Goal: Information Seeking & Learning: Learn about a topic

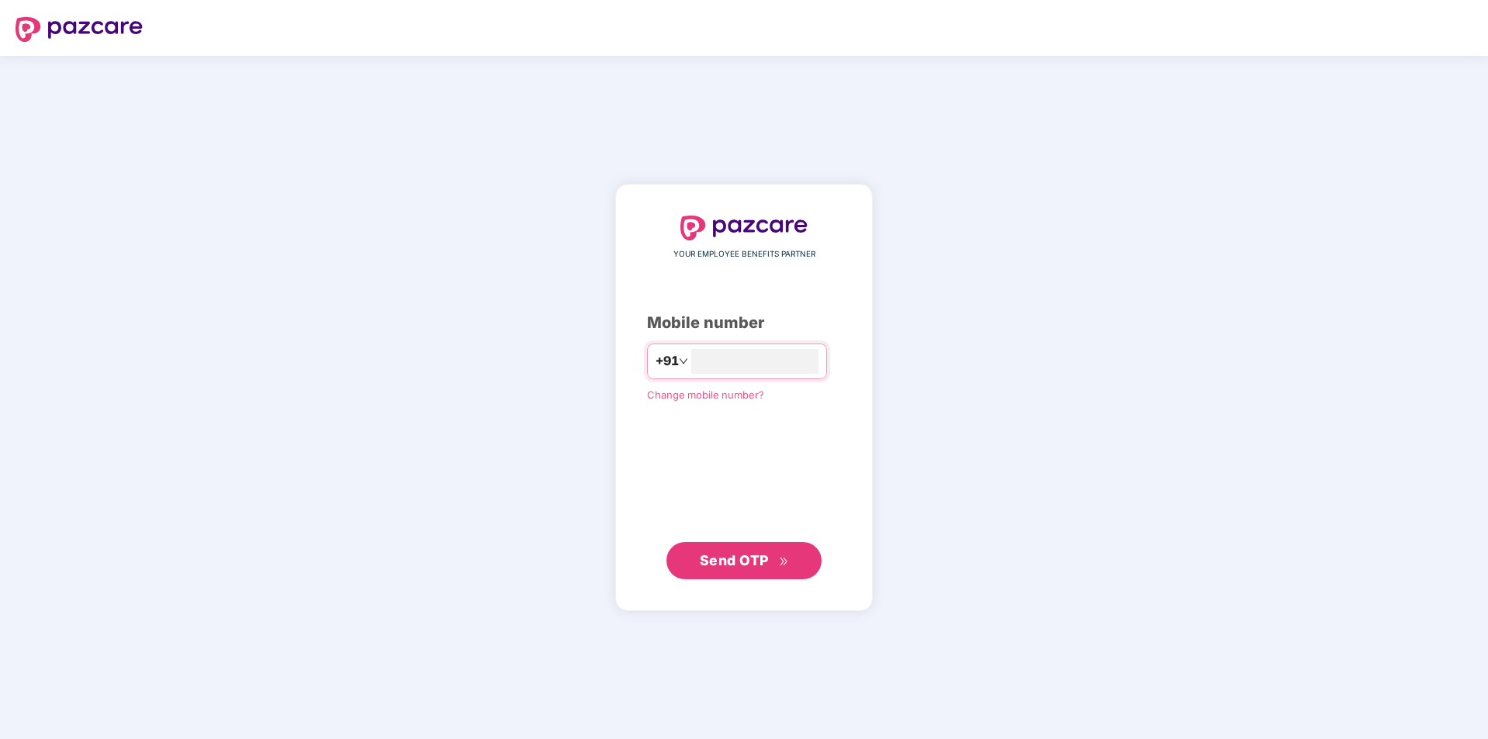
type input "**********"
click at [773, 561] on span "Send OTP" at bounding box center [744, 560] width 89 height 22
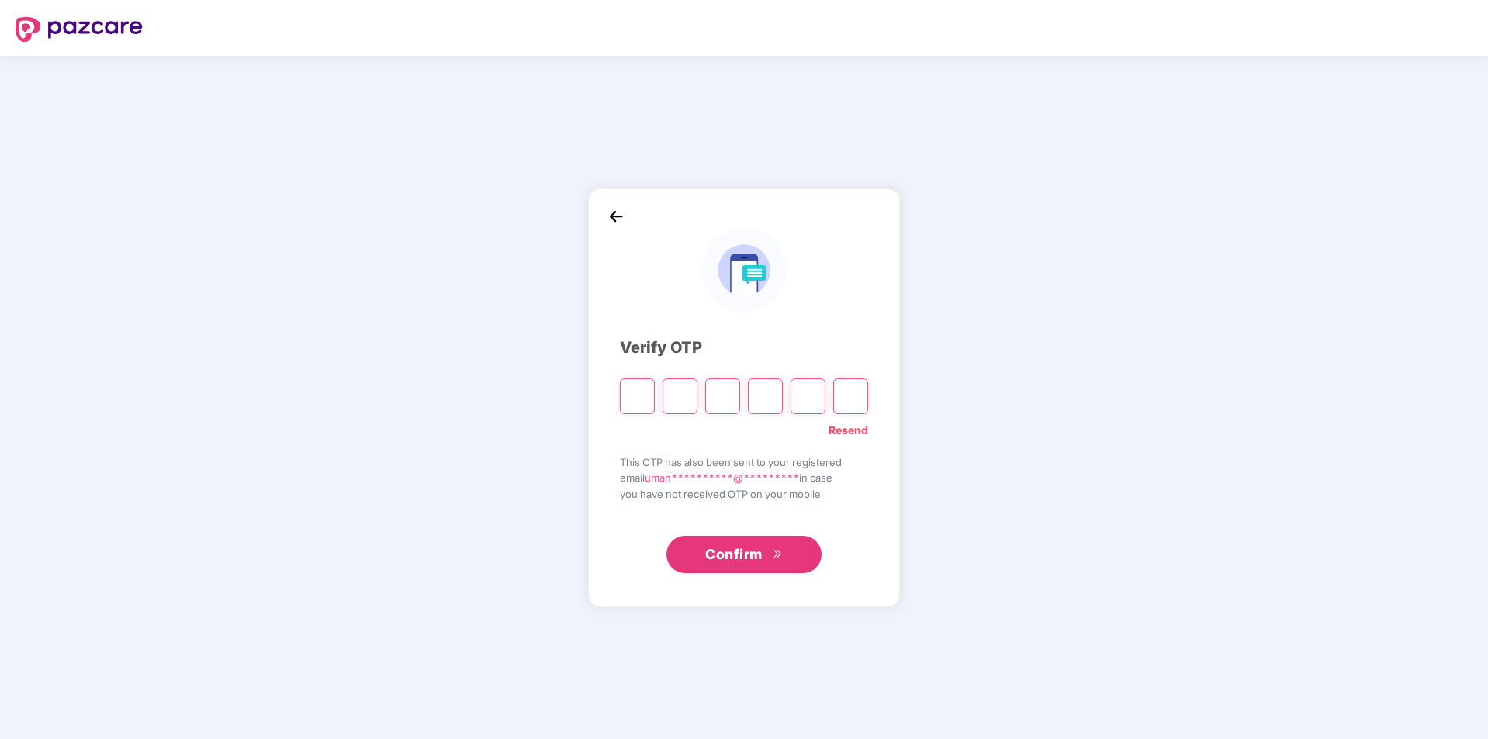
type input "*"
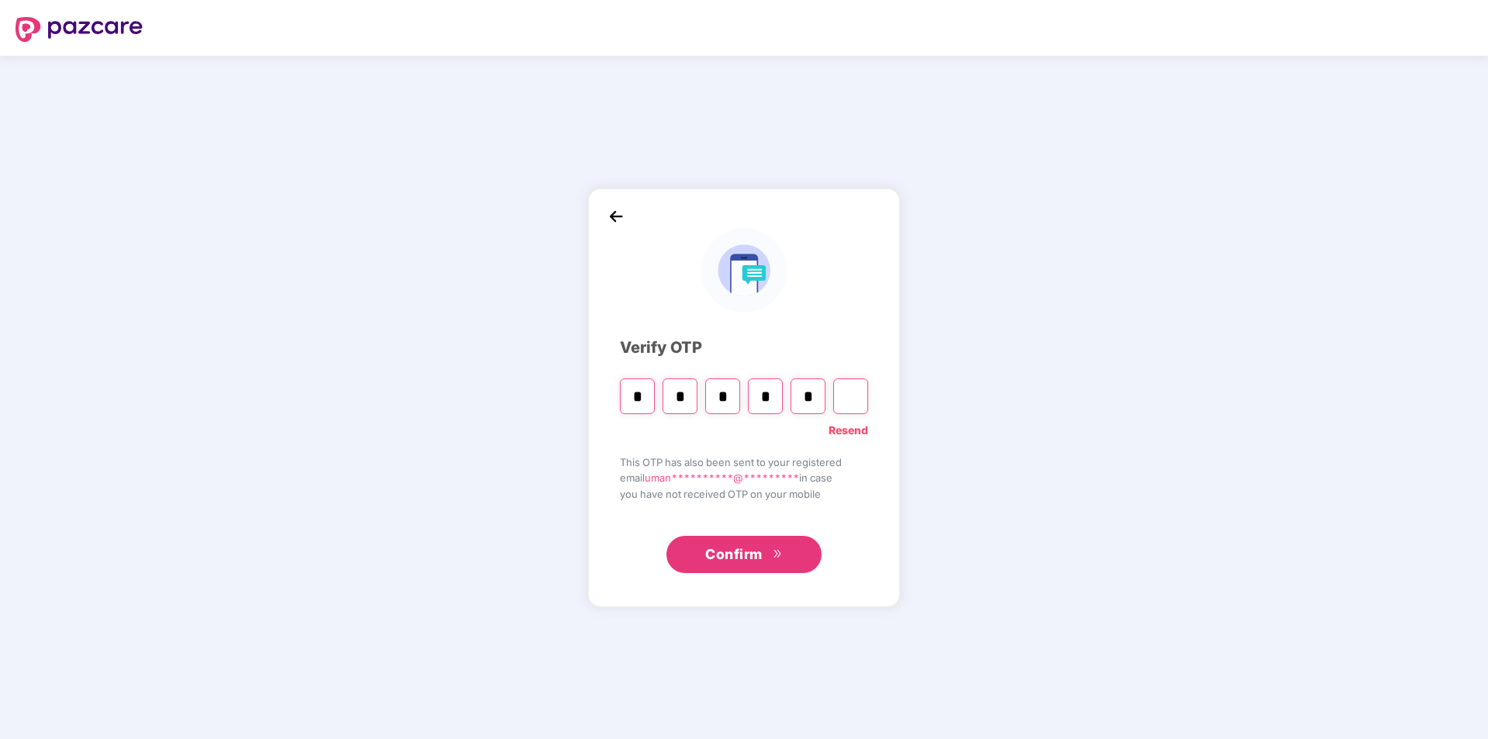
type input "*"
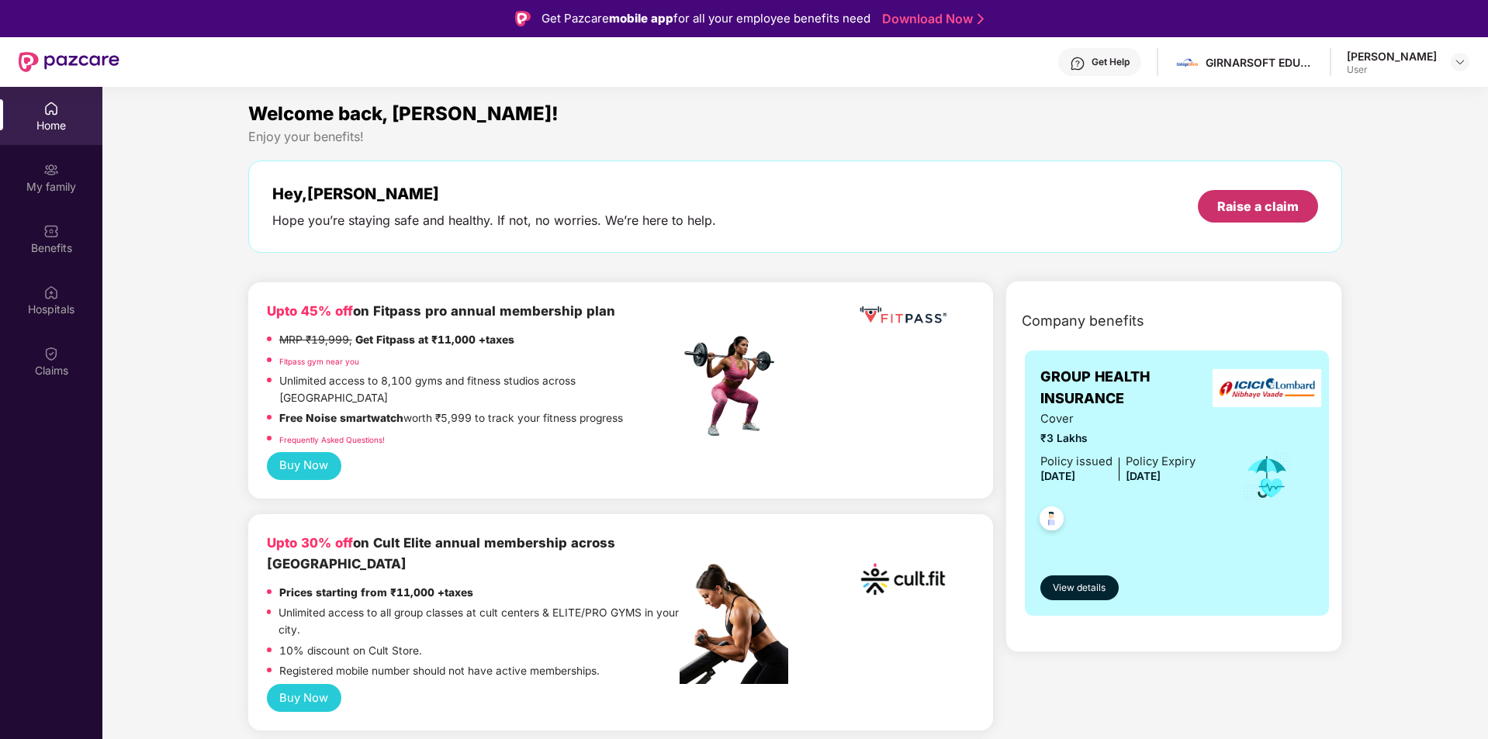
click at [1228, 210] on div "Raise a claim" at bounding box center [1257, 206] width 81 height 17
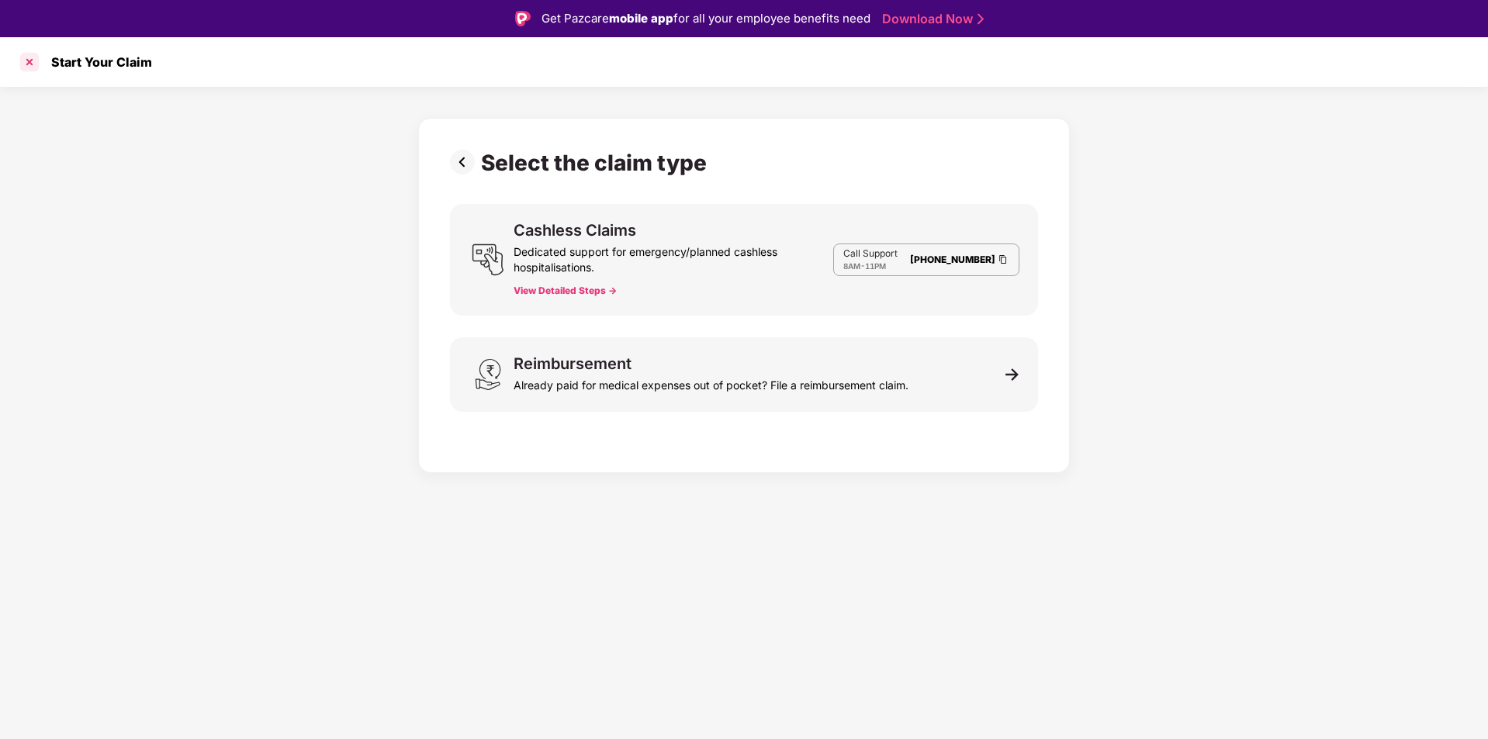
click at [29, 67] on div at bounding box center [29, 62] width 25 height 25
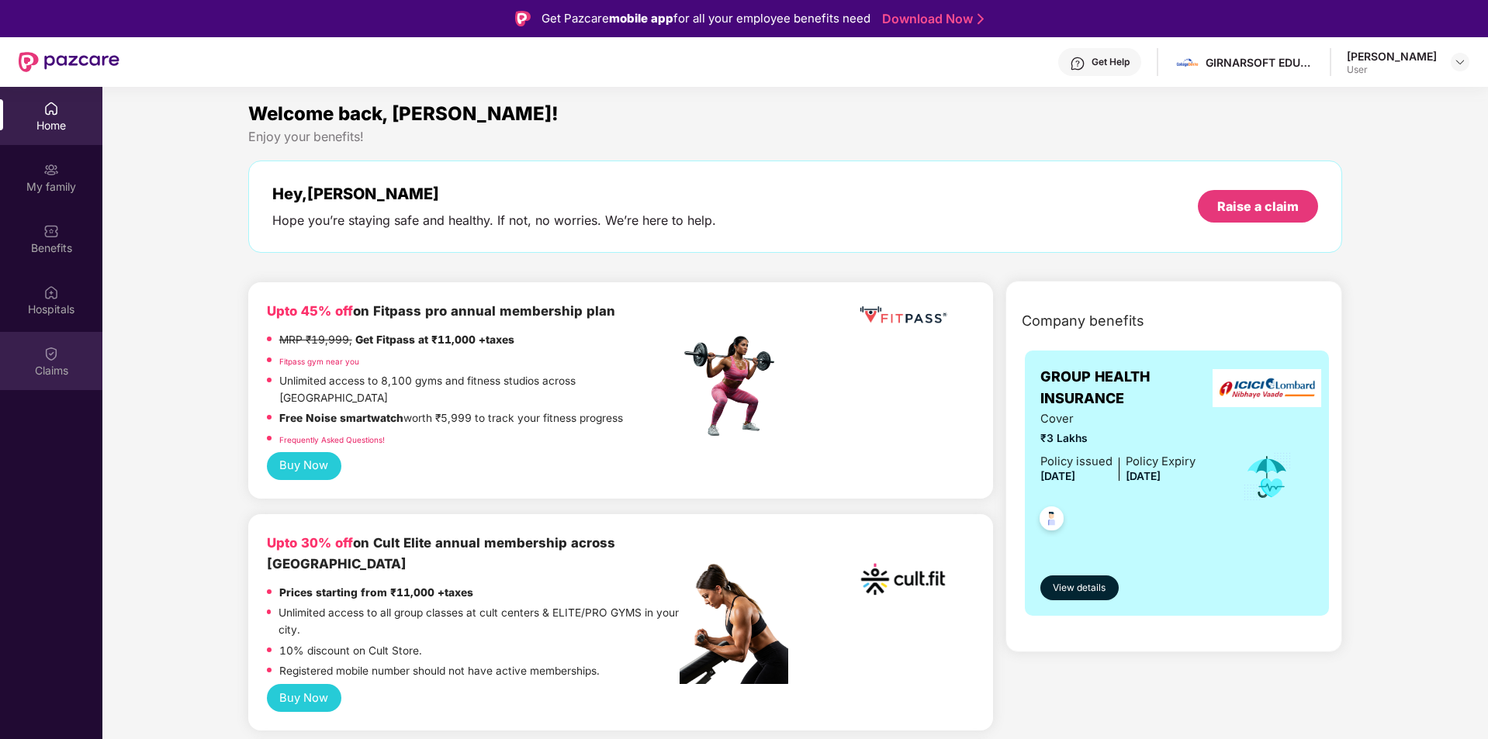
click at [47, 359] on img at bounding box center [51, 354] width 16 height 16
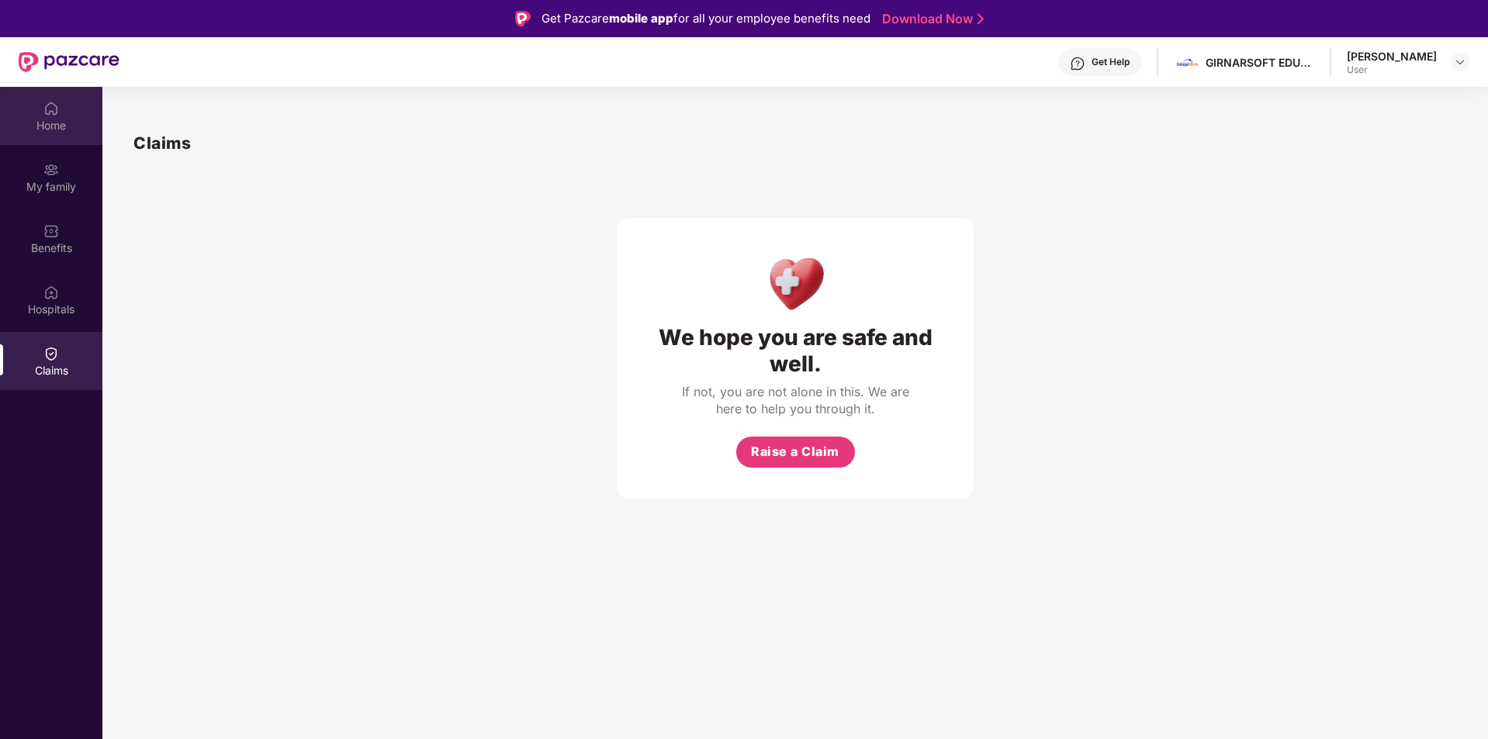
click at [63, 129] on div "Home" at bounding box center [51, 126] width 102 height 16
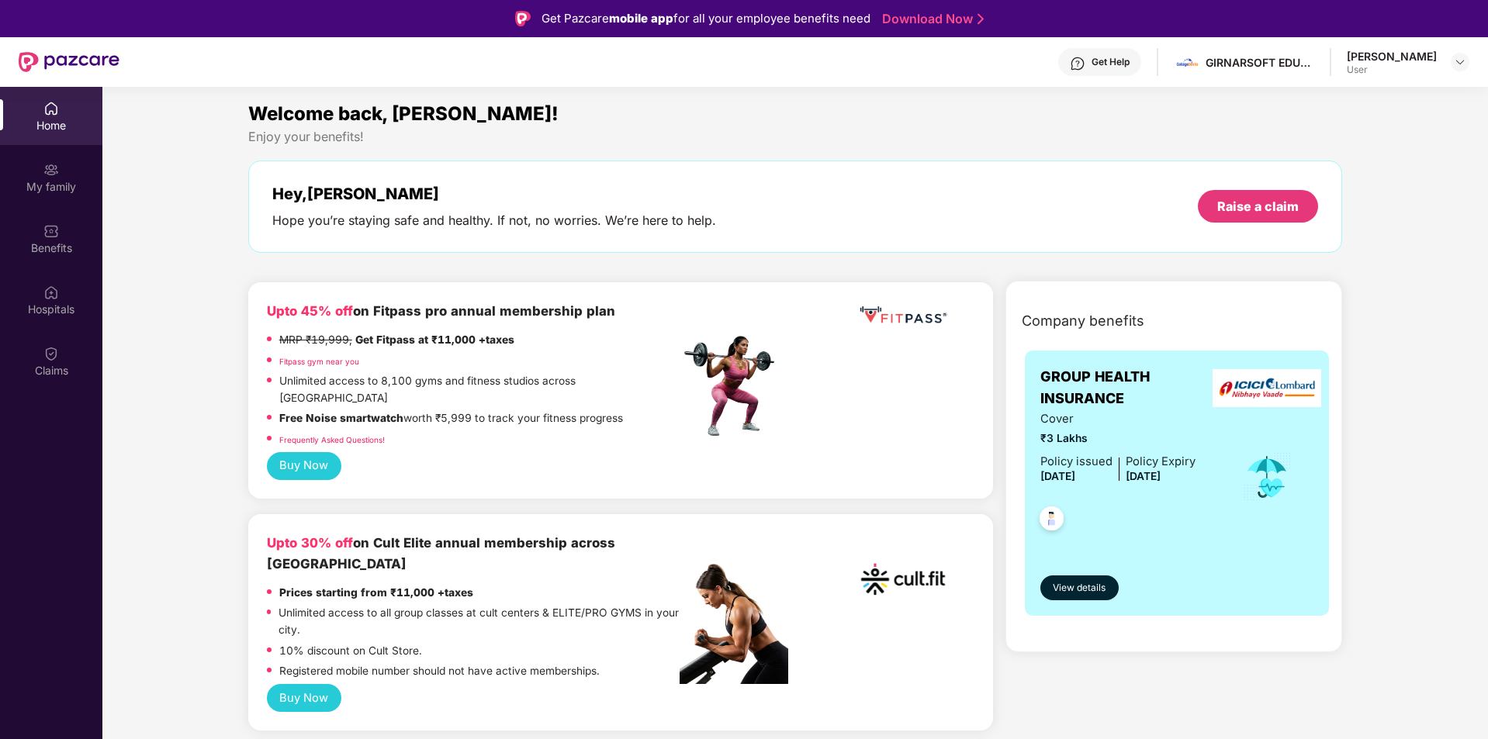
click at [1396, 71] on div "User" at bounding box center [1391, 70] width 90 height 12
click at [1460, 61] on img at bounding box center [1459, 62] width 12 height 12
click at [51, 191] on div "My family" at bounding box center [51, 187] width 102 height 16
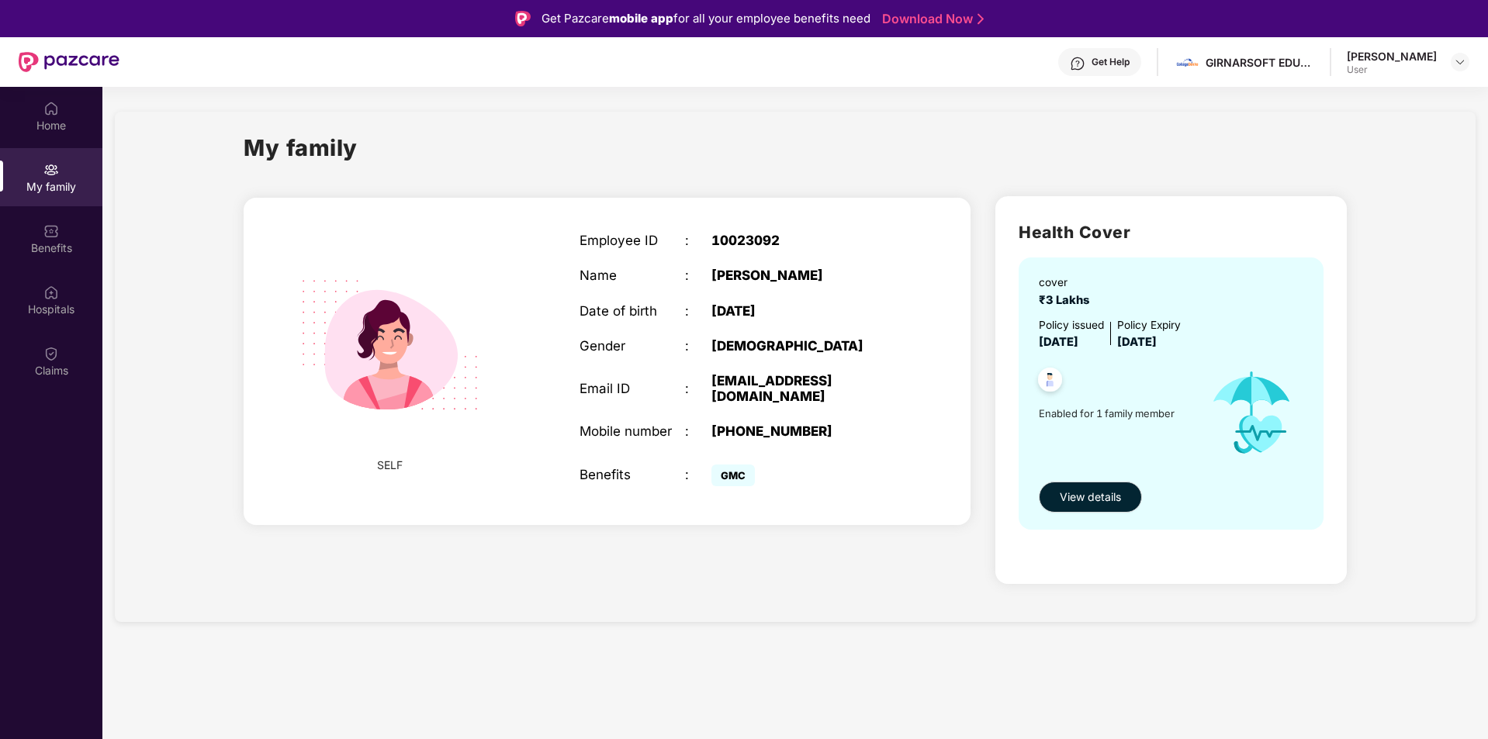
drag, startPoint x: 1035, startPoint y: 295, endPoint x: 1218, endPoint y: 340, distance: 188.7
click at [1218, 340] on div "cover ₹3 Lakhs Policy issued [DATE] Policy Expiry [DATE] Enabled for 1 family m…" at bounding box center [1170, 392] width 305 height 271
click at [1084, 499] on span "View details" at bounding box center [1089, 497] width 61 height 17
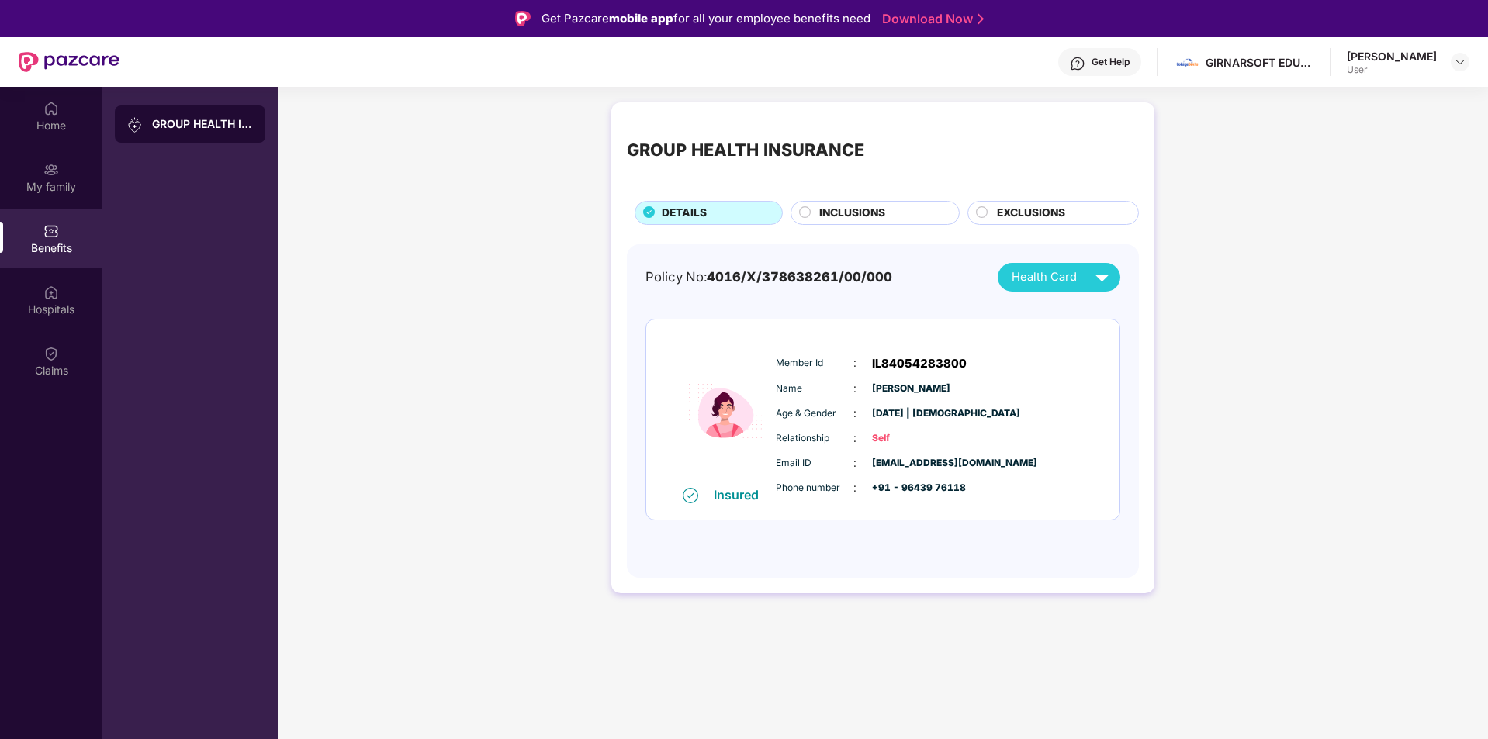
click at [1031, 280] on span "Health Card" at bounding box center [1043, 277] width 65 height 18
click at [894, 215] on div "INCLUSIONS" at bounding box center [881, 214] width 140 height 19
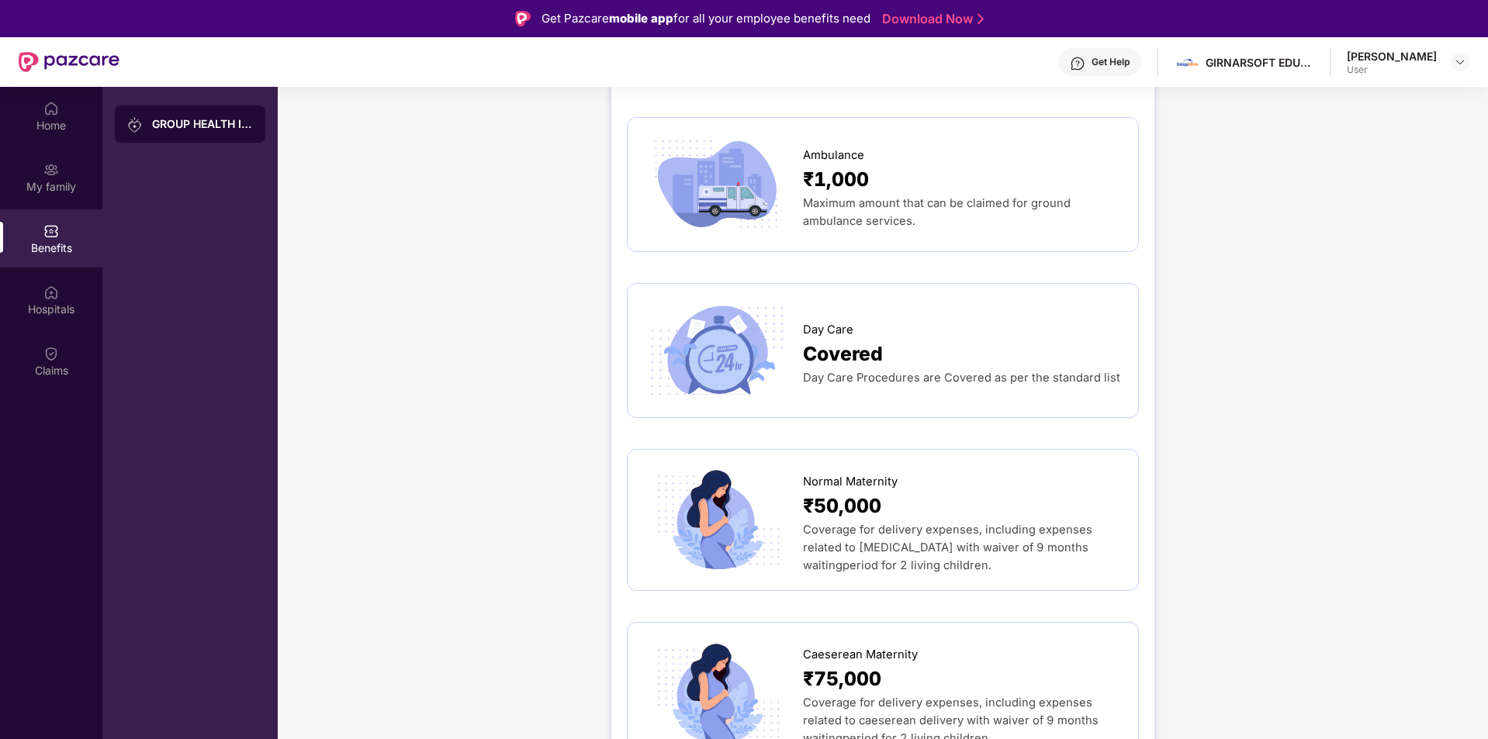
scroll to position [1624, 0]
drag, startPoint x: 805, startPoint y: 341, endPoint x: 1067, endPoint y: 361, distance: 262.9
click at [1081, 359] on div "Day Care Covered Day Care Procedures are Covered as per the standard list" at bounding box center [882, 349] width 479 height 102
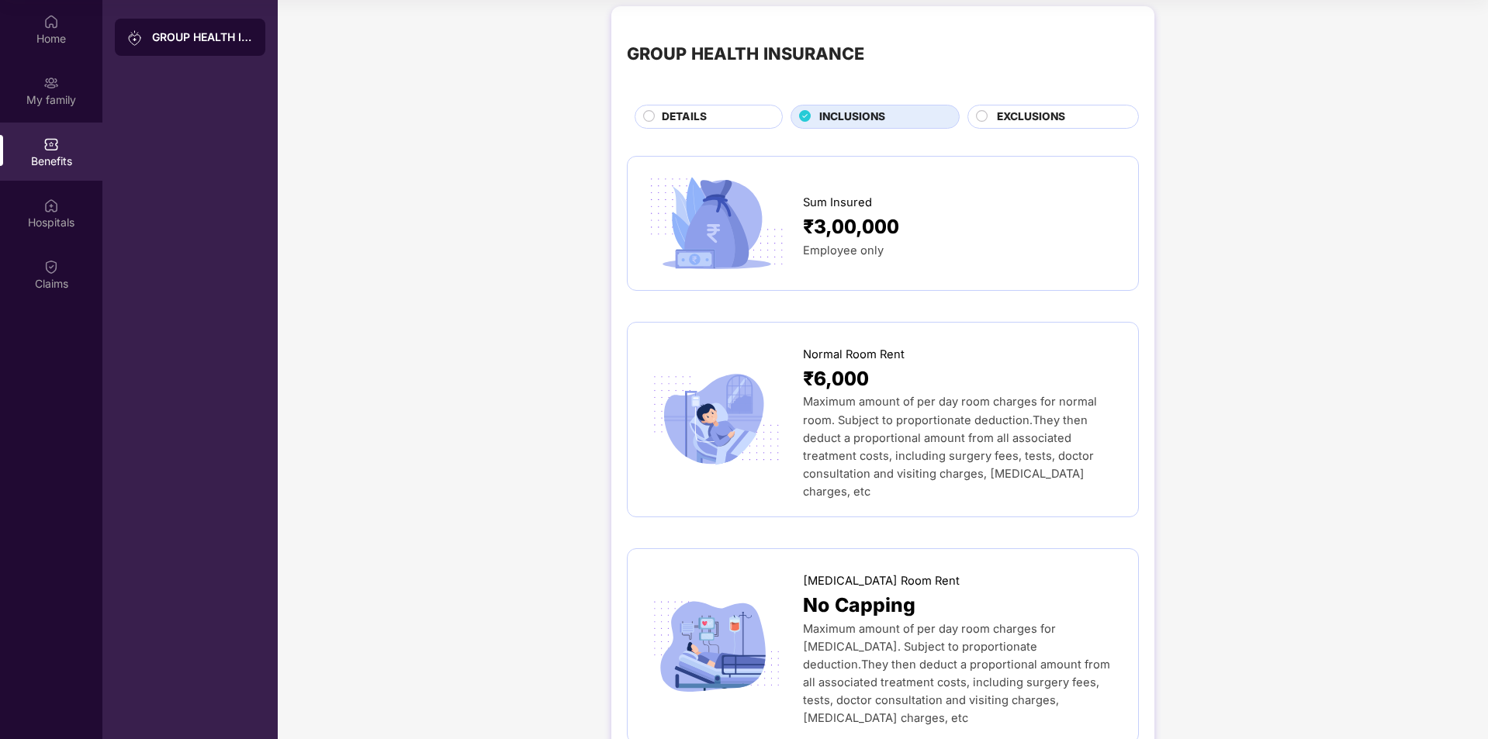
scroll to position [0, 0]
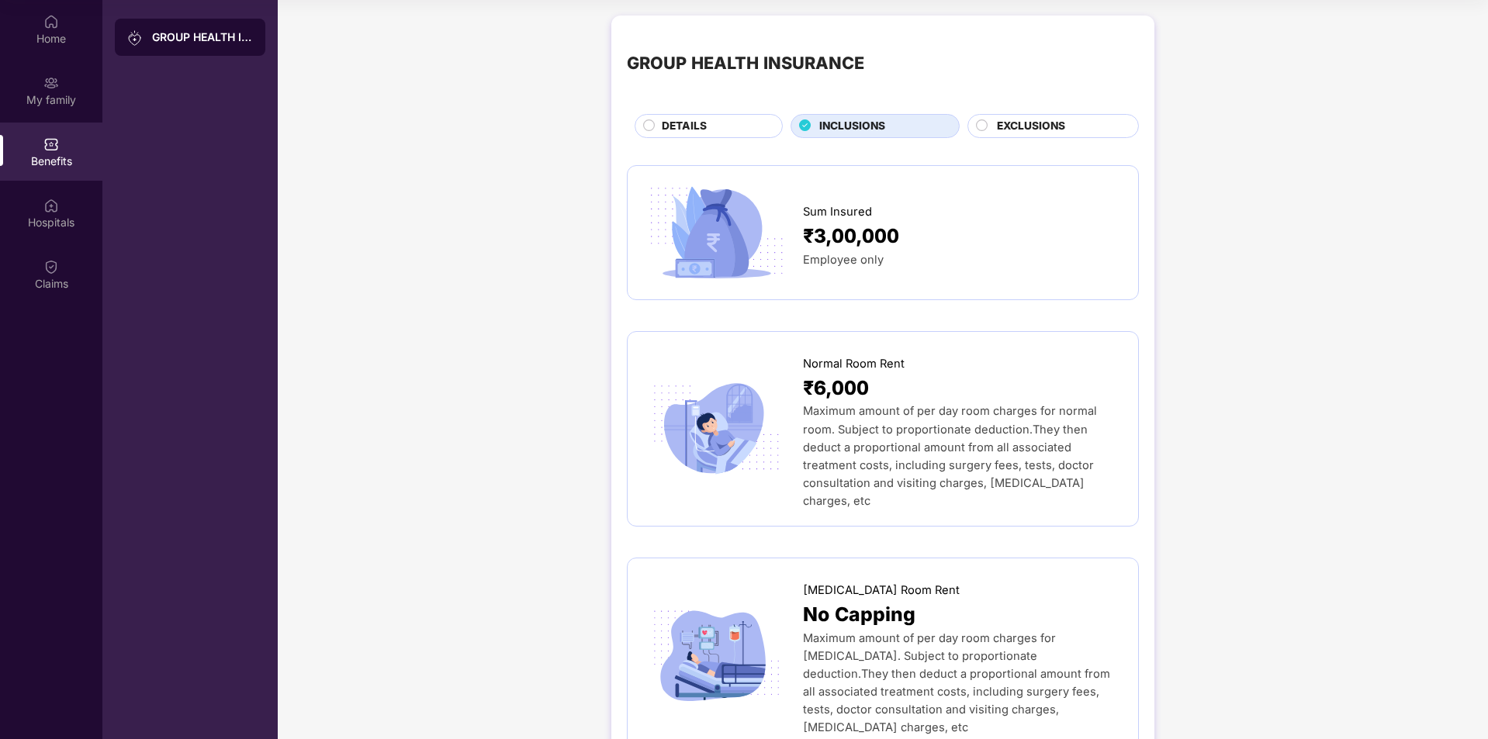
click at [1014, 124] on span "EXCLUSIONS" at bounding box center [1031, 126] width 68 height 17
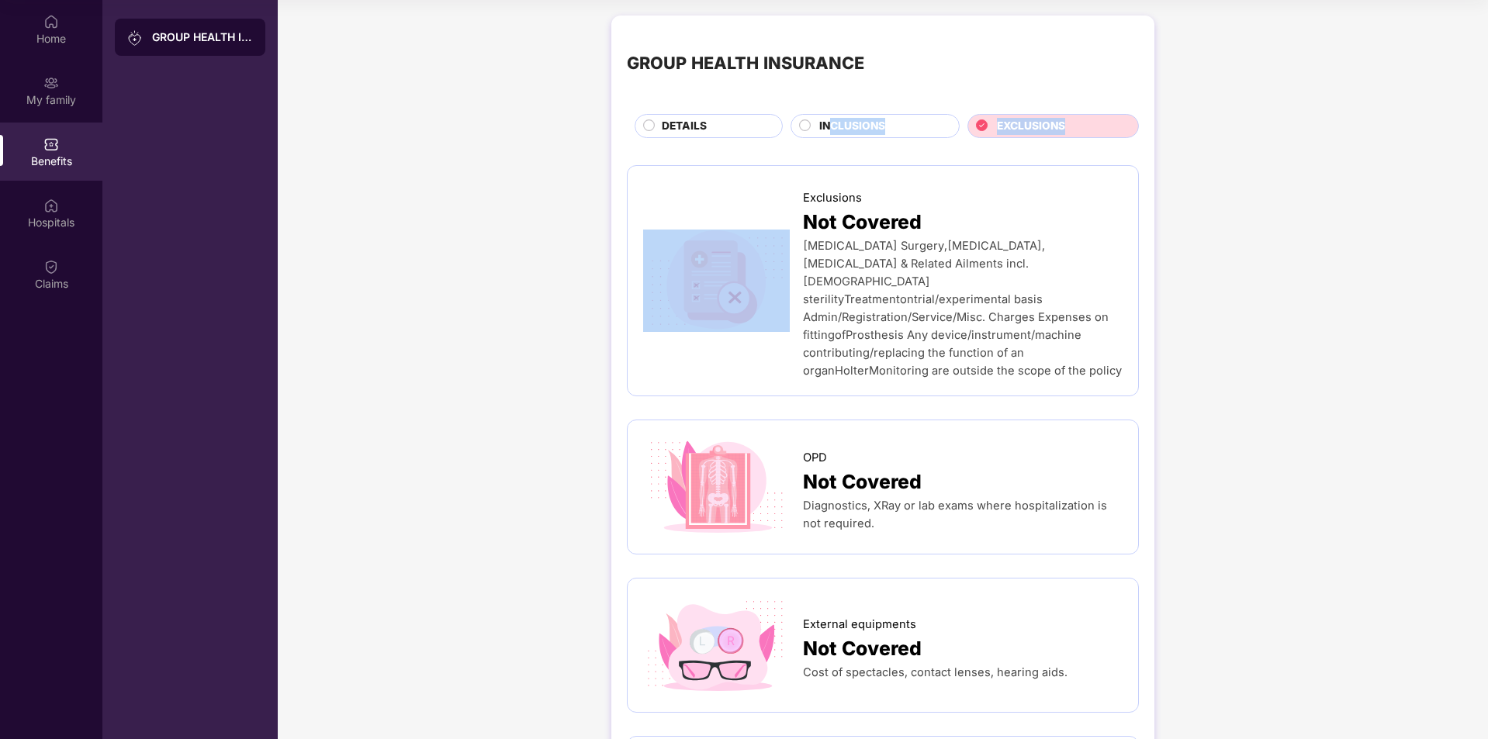
drag, startPoint x: 832, startPoint y: 134, endPoint x: 826, endPoint y: 143, distance: 11.2
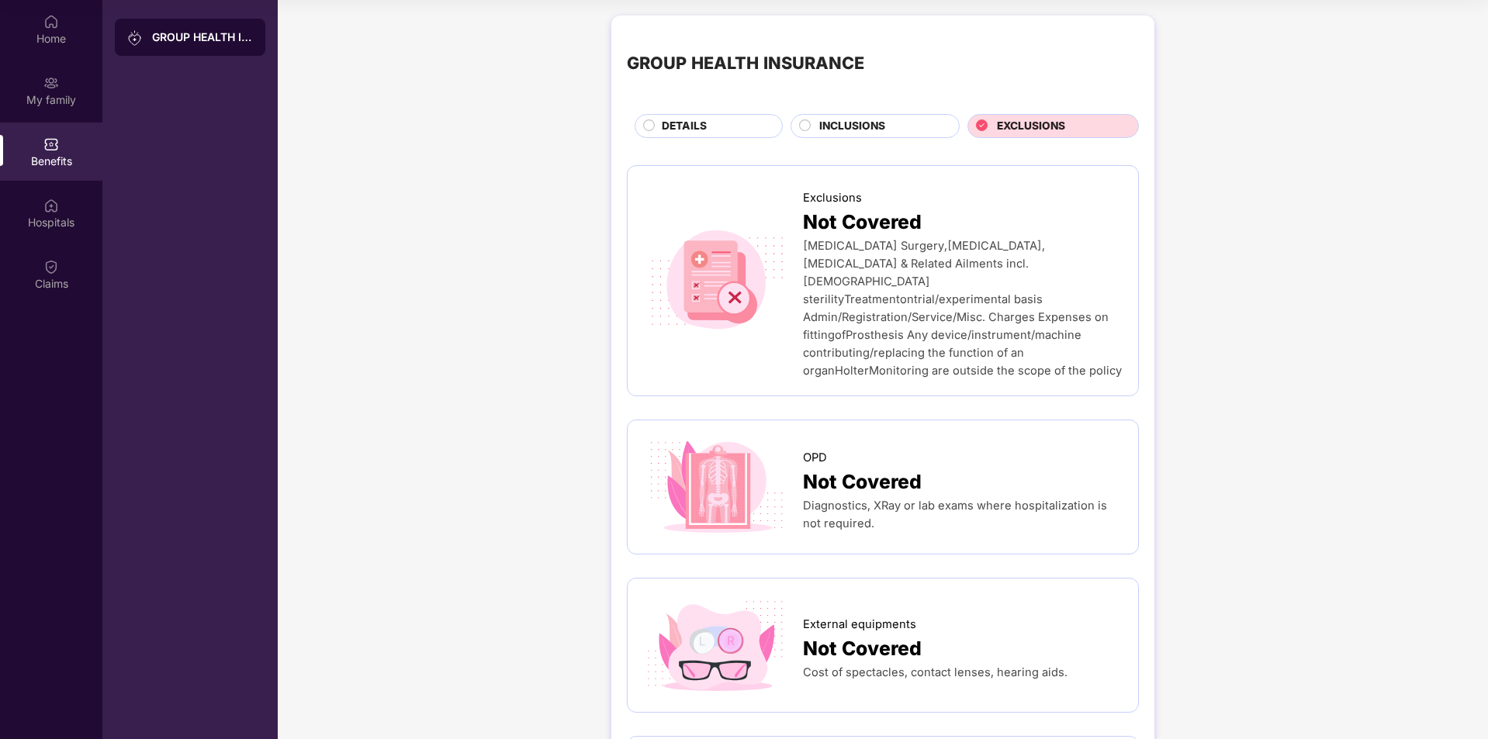
click at [812, 130] on div "INCLUSIONS" at bounding box center [881, 127] width 140 height 19
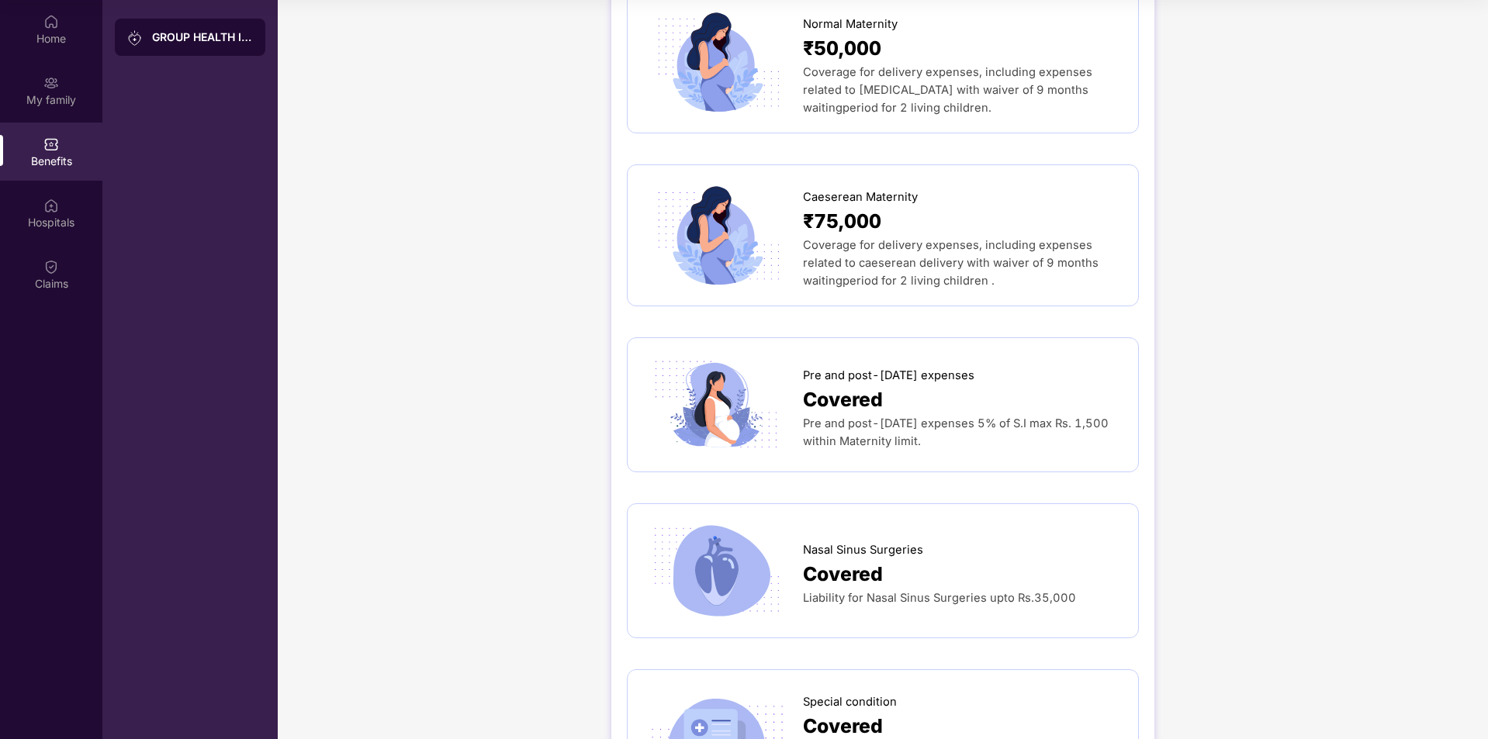
scroll to position [2110, 0]
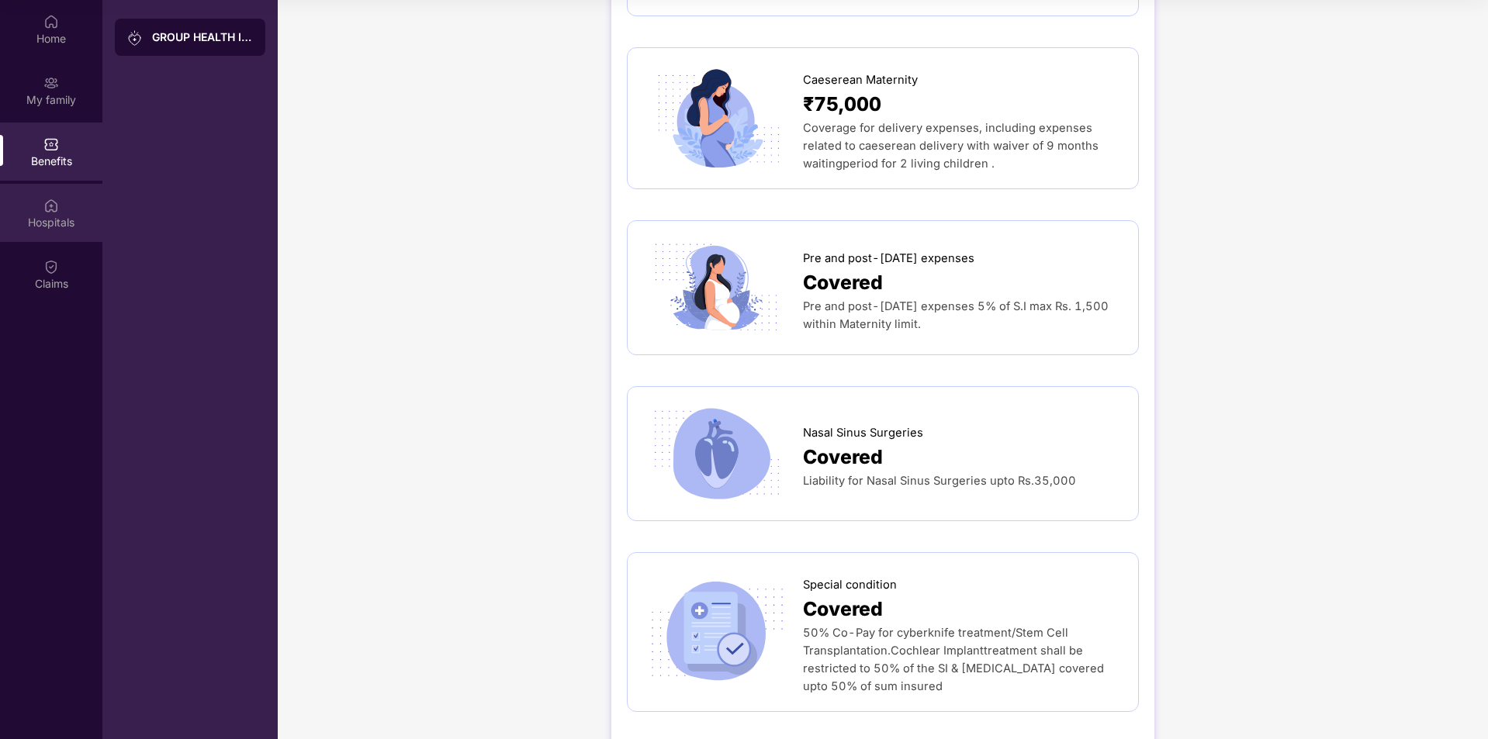
click at [50, 209] on img at bounding box center [51, 206] width 16 height 16
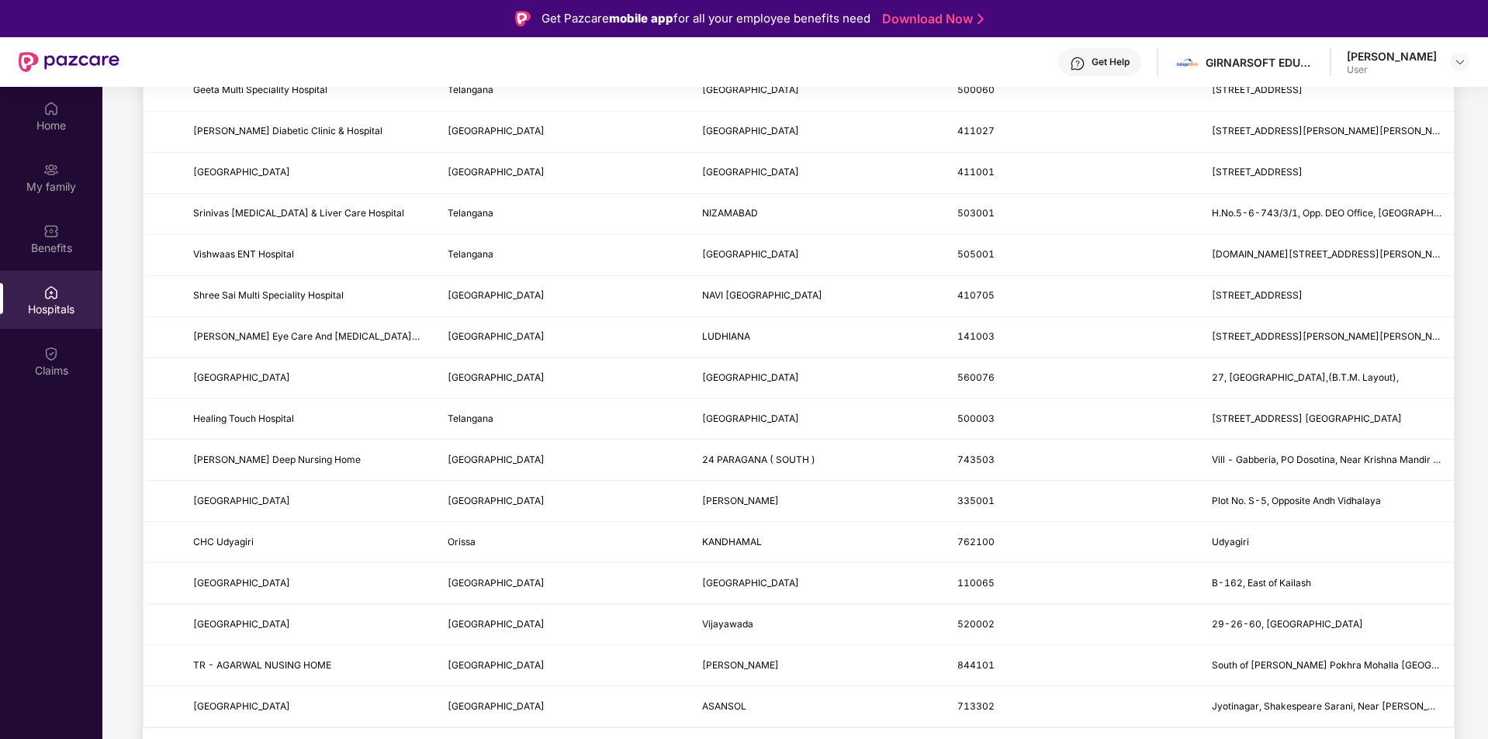
scroll to position [87, 0]
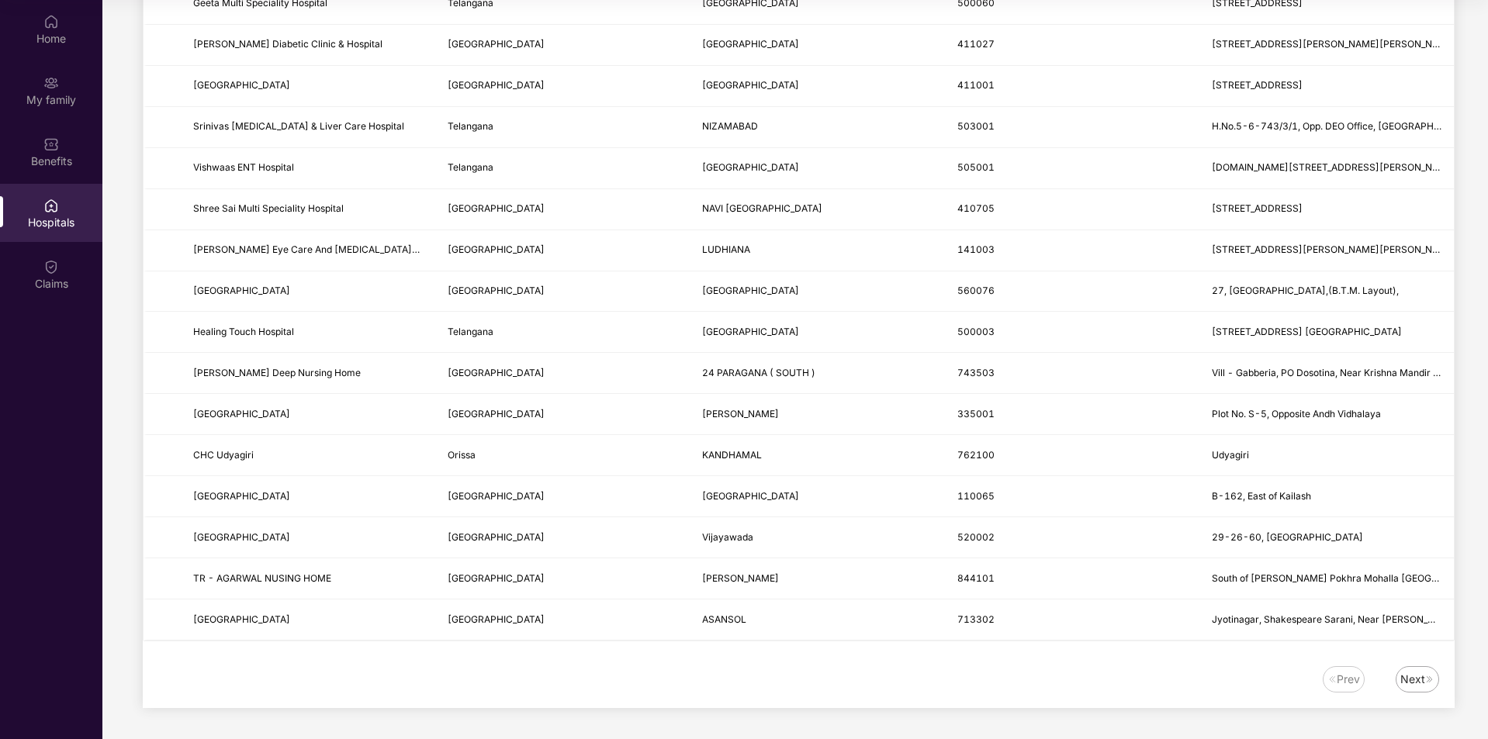
click at [1422, 683] on div "Next" at bounding box center [1412, 679] width 25 height 17
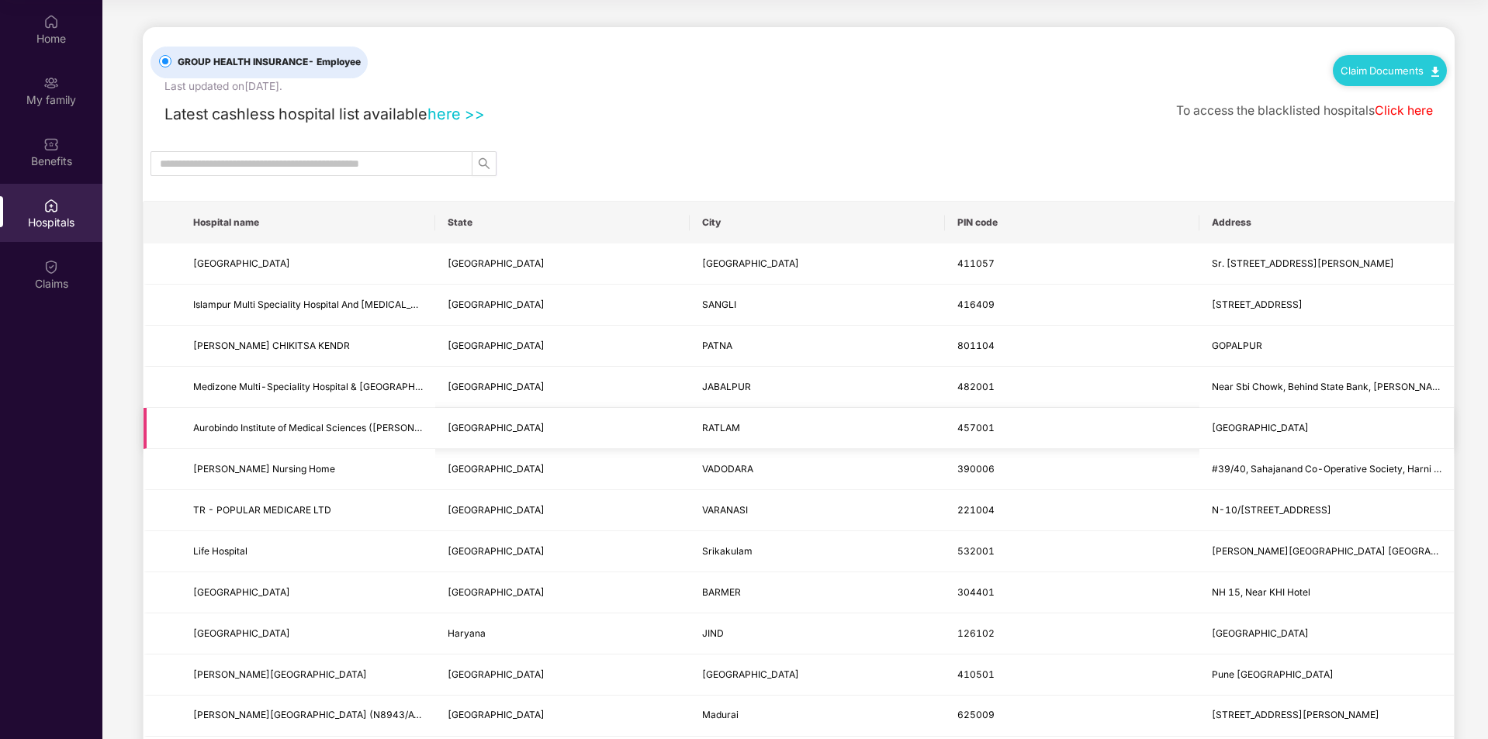
scroll to position [1734, 0]
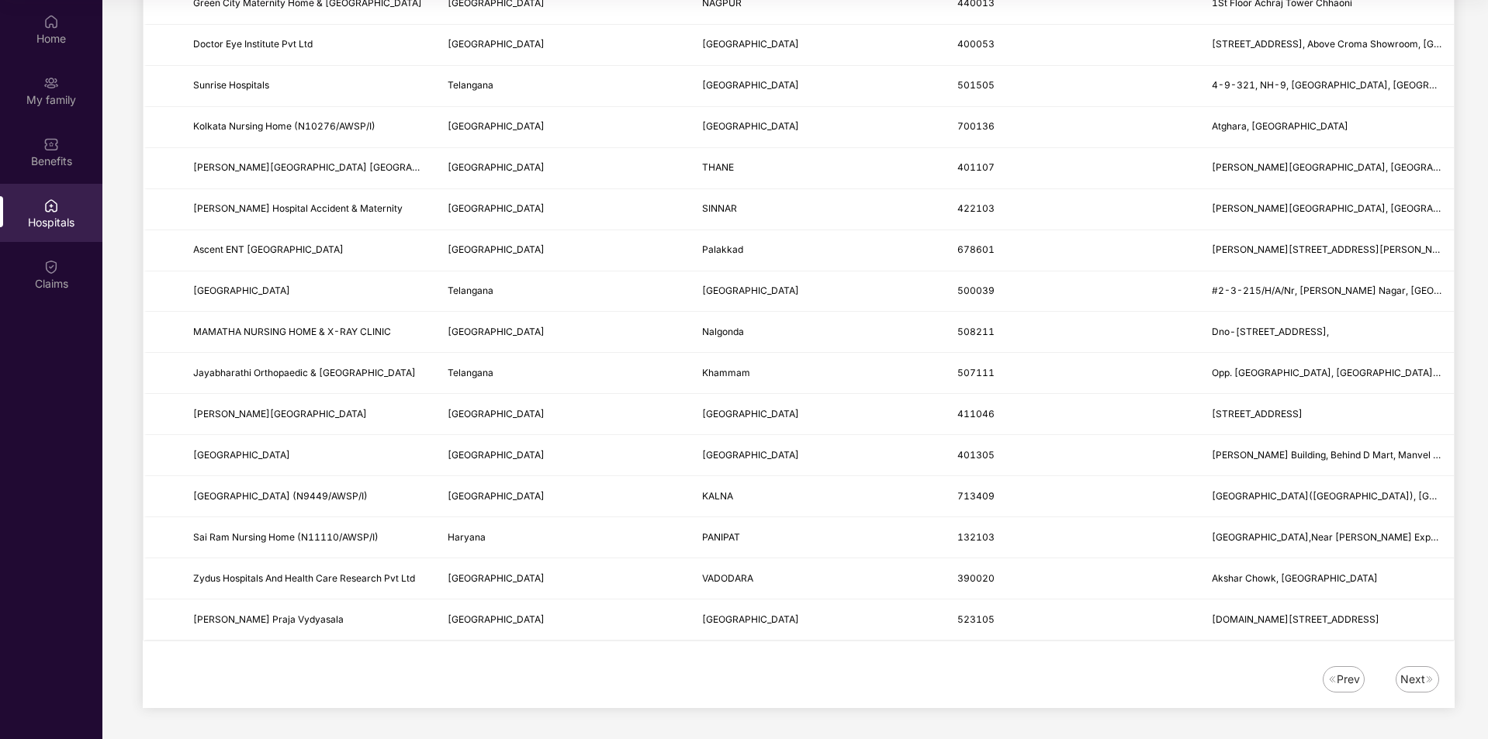
click at [1420, 680] on div "Next" at bounding box center [1412, 679] width 25 height 17
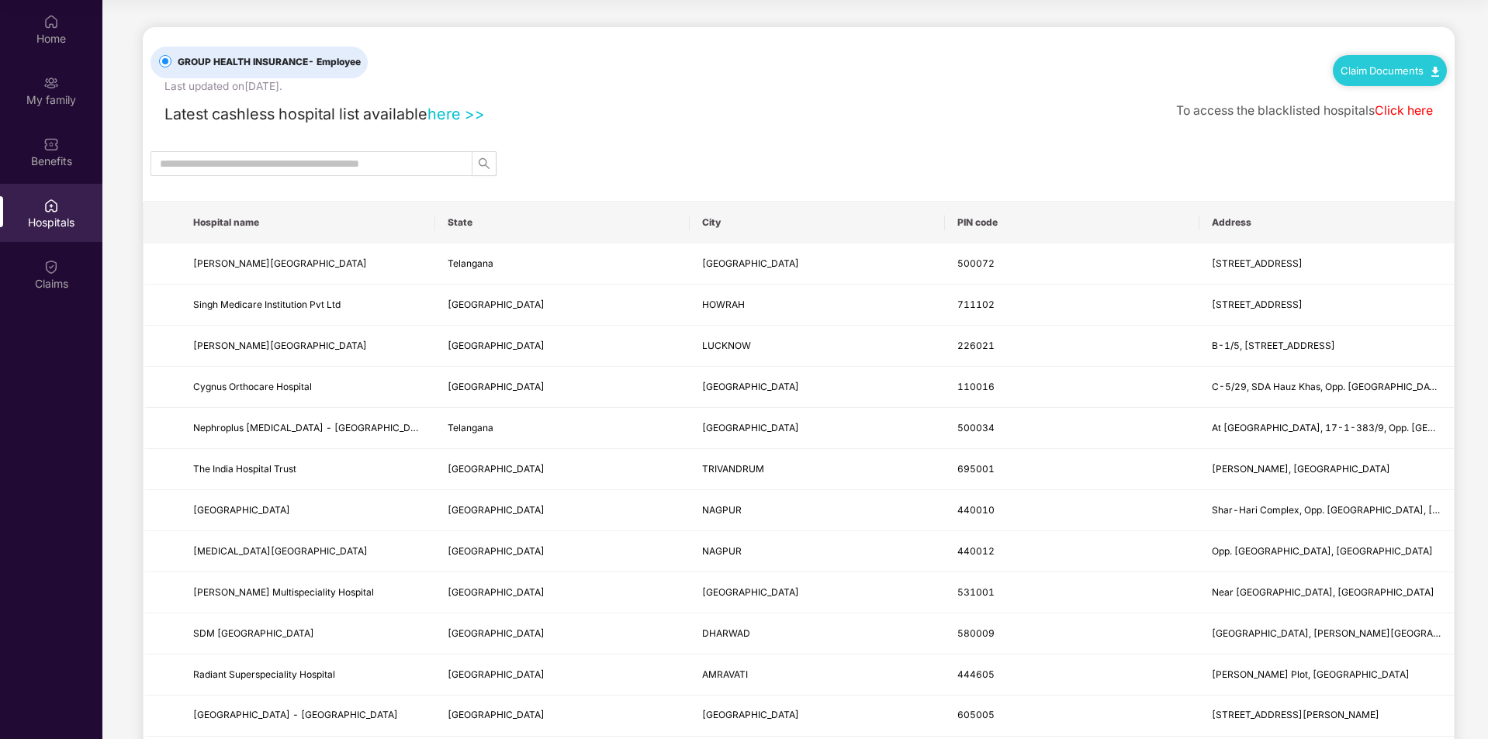
scroll to position [0, 0]
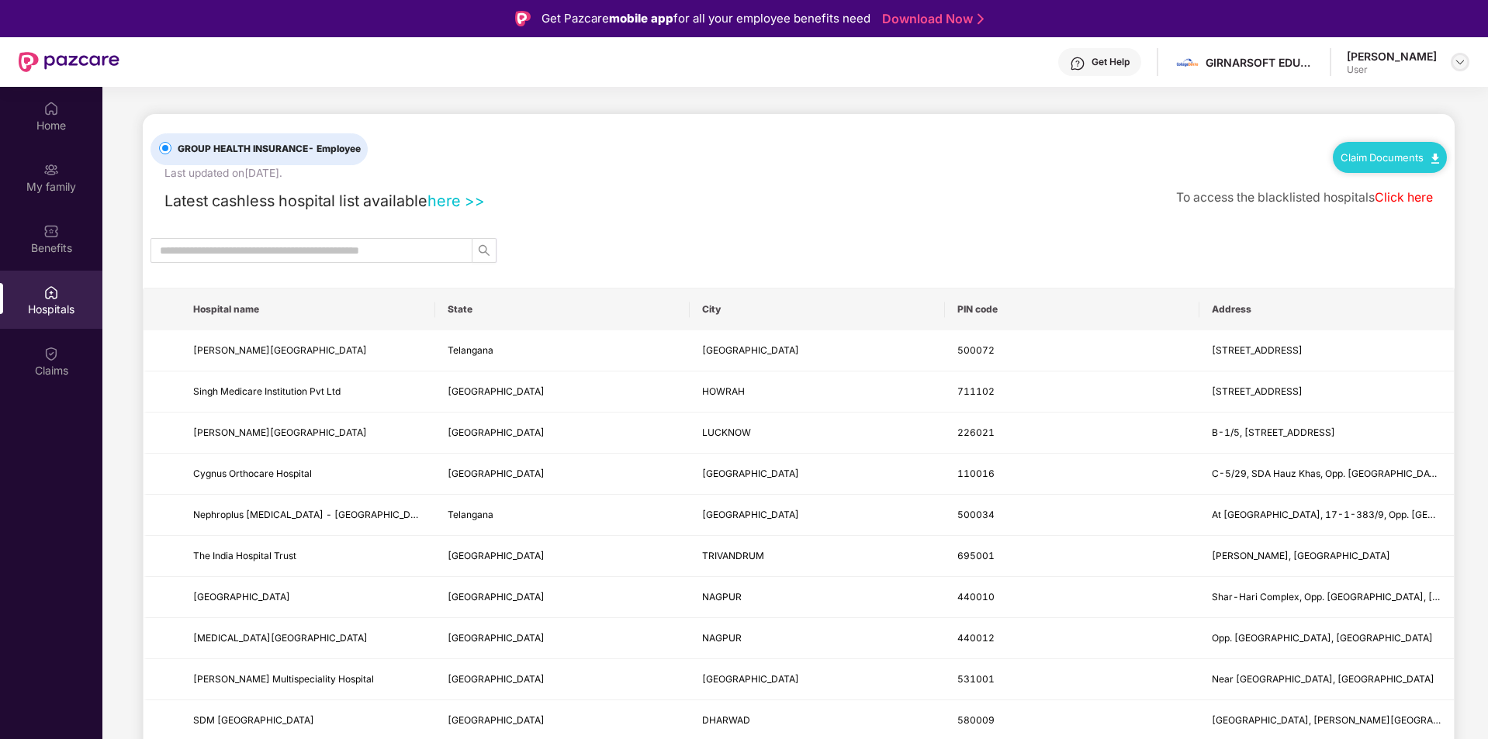
click at [1463, 62] on img at bounding box center [1459, 62] width 12 height 12
click at [1369, 150] on div "User" at bounding box center [1374, 155] width 90 height 12
click at [1434, 61] on div "[PERSON_NAME]" at bounding box center [1391, 56] width 90 height 15
click at [1461, 67] on img at bounding box center [1459, 62] width 12 height 12
click at [1353, 98] on div "Logout" at bounding box center [1387, 99] width 202 height 30
